Goal: Information Seeking & Learning: Learn about a topic

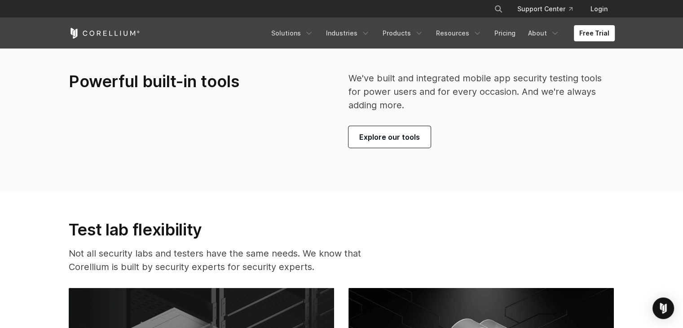
scroll to position [2046, 0]
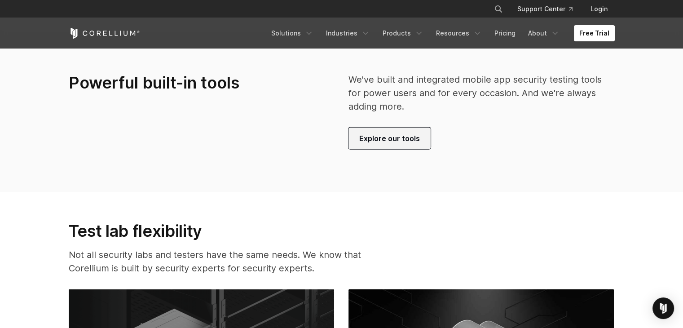
click at [377, 140] on span "Explore our tools" at bounding box center [389, 138] width 61 height 11
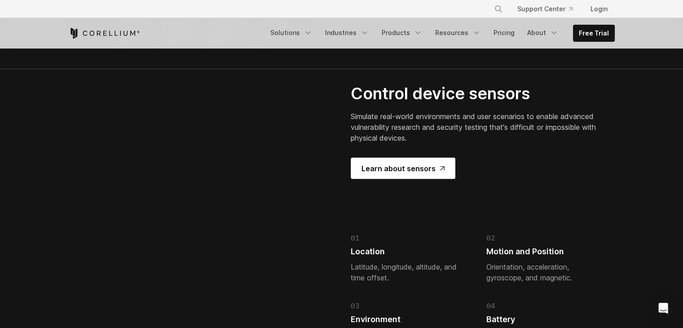
scroll to position [1917, 0]
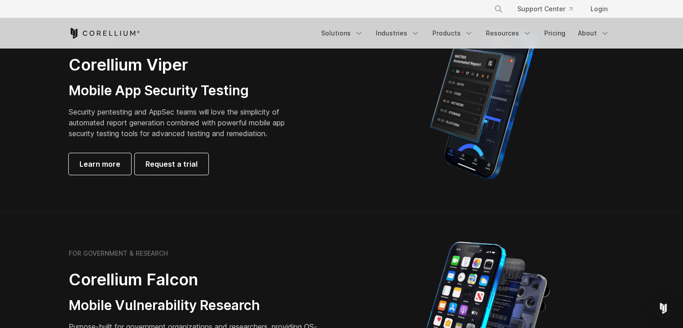
scroll to position [235, 0]
